Goal: Information Seeking & Learning: Learn about a topic

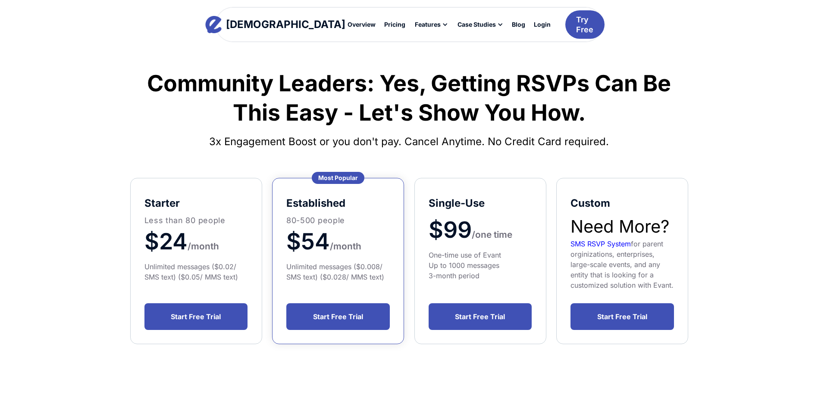
scroll to position [43, 0]
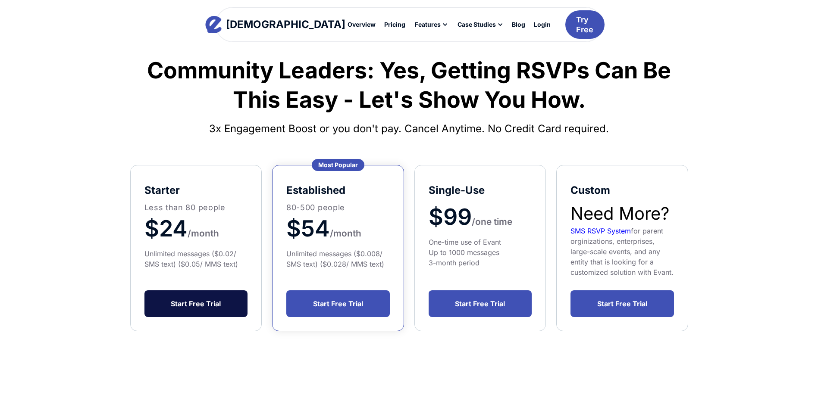
click at [189, 304] on link "Start Free Trial" at bounding box center [195, 304] width 103 height 27
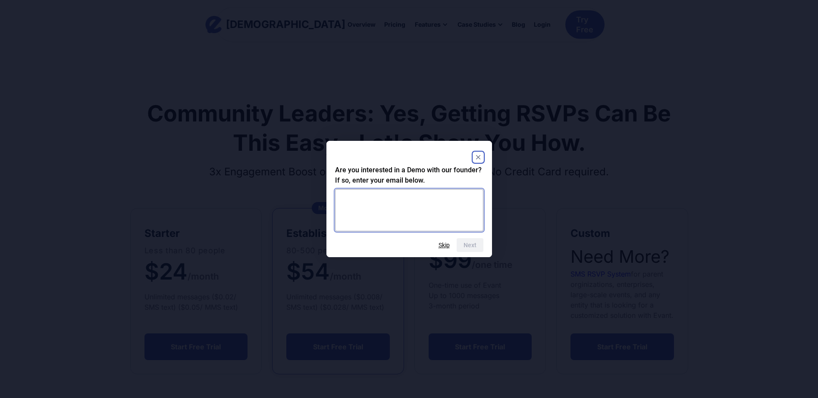
click at [425, 193] on textarea at bounding box center [409, 210] width 148 height 42
paste textarea "**********"
type textarea "*"
type textarea "**********"
click at [476, 245] on button "Next" at bounding box center [470, 245] width 27 height 14
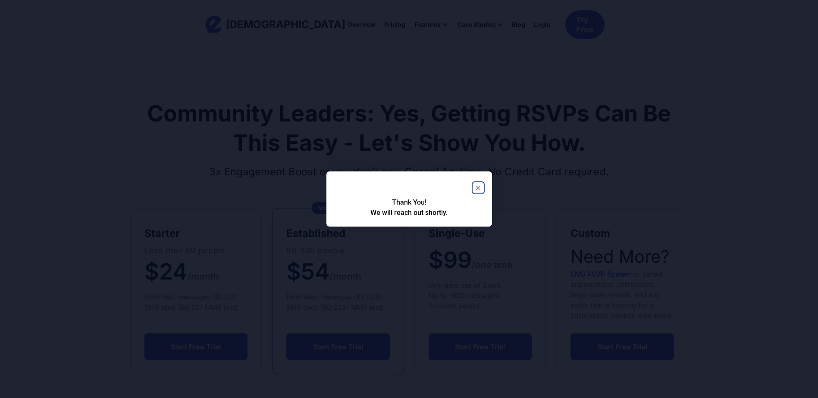
click at [478, 187] on icon "Close" at bounding box center [478, 188] width 10 height 10
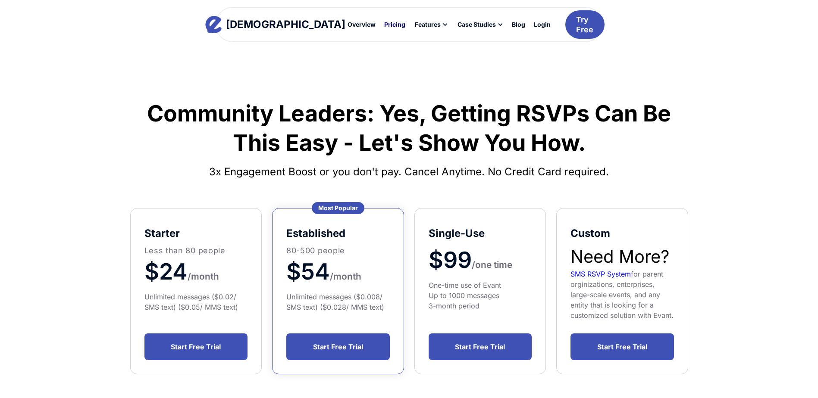
click at [384, 27] on div "Pricing" at bounding box center [394, 25] width 21 height 6
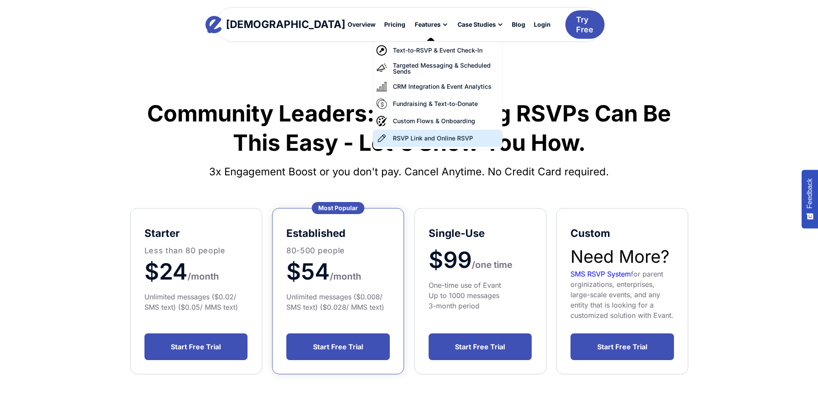
click at [393, 137] on div "RSVP Link and Online RSVP" at bounding box center [433, 138] width 80 height 6
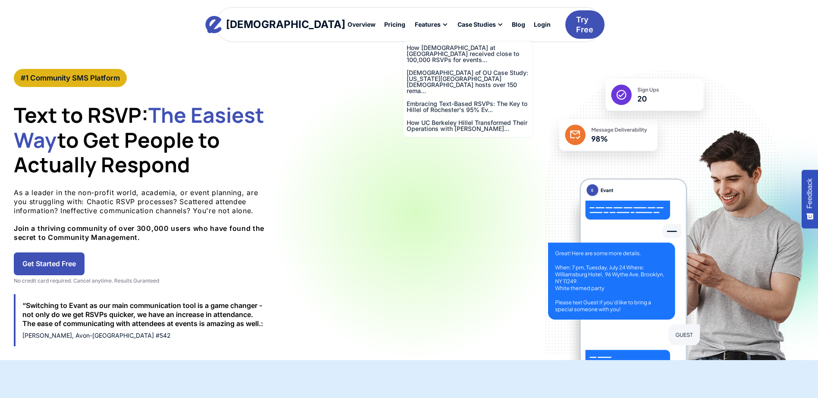
click at [458, 25] on div "Case Studies" at bounding box center [477, 25] width 38 height 6
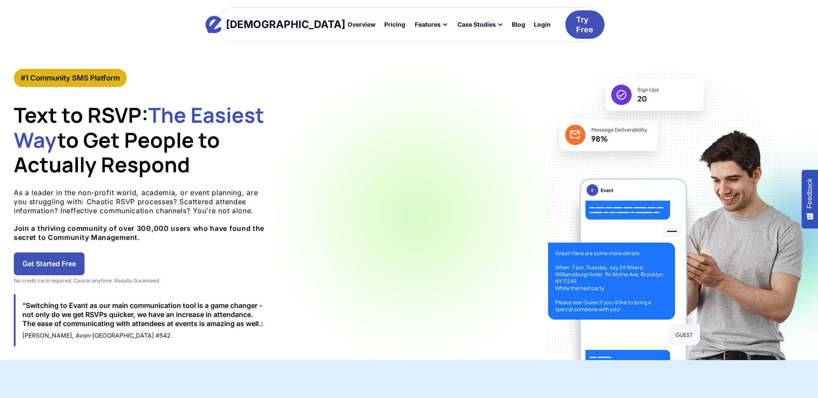
click at [497, 23] on div at bounding box center [500, 25] width 6 height 6
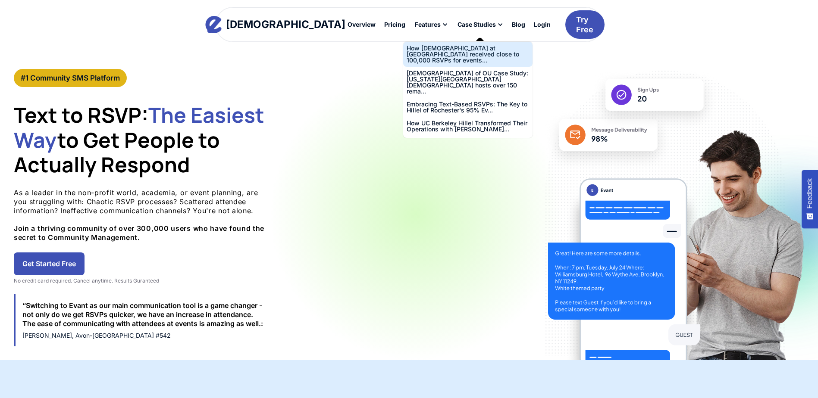
click at [454, 57] on div "How [DEMOGRAPHIC_DATA] at [GEOGRAPHIC_DATA] received close to 100,000 RSVPs for…" at bounding box center [468, 54] width 122 height 18
